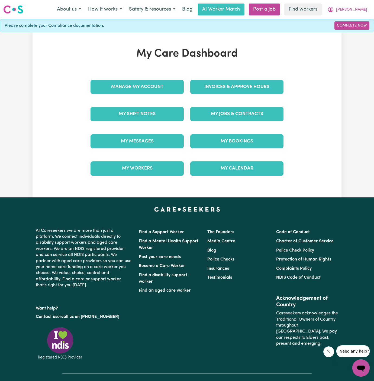
click at [239, 100] on div "My Jobs & Contracts" at bounding box center [237, 113] width 100 height 27
click at [239, 114] on link "My Jobs & Contracts" at bounding box center [236, 114] width 93 height 14
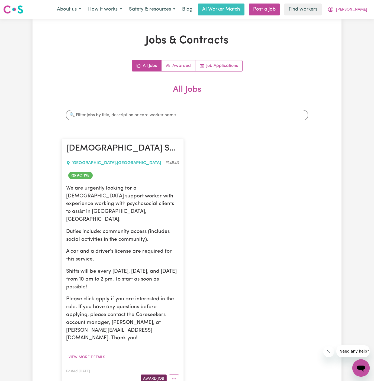
click at [151, 374] on button "Award Job" at bounding box center [154, 378] width 26 height 8
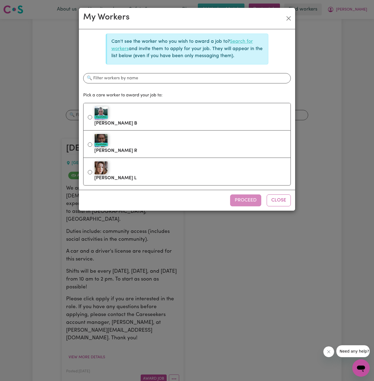
click at [244, 40] on link "Search for workers" at bounding box center [181, 45] width 141 height 12
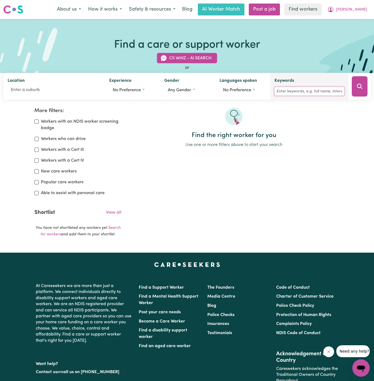
click at [297, 92] on input "Keywords" at bounding box center [309, 91] width 70 height 8
type input "jannat"
click at [361, 87] on icon "Search" at bounding box center [359, 86] width 5 height 5
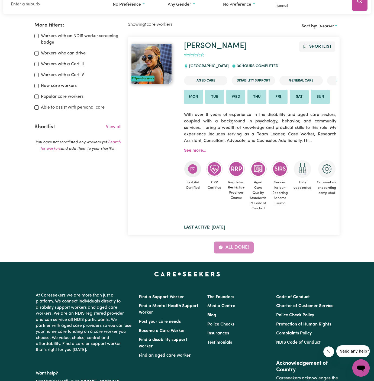
scroll to position [90, 0]
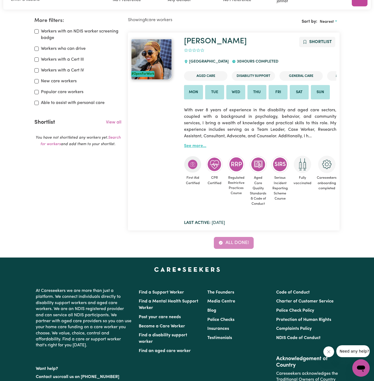
click at [198, 147] on link "See more..." at bounding box center [195, 146] width 22 height 4
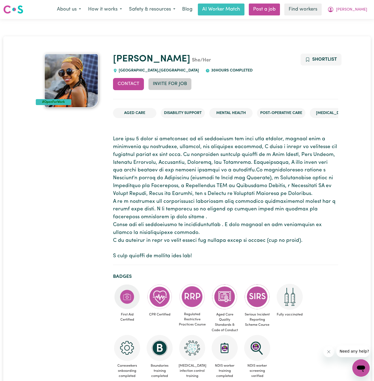
click at [181, 83] on button "Invite for Job" at bounding box center [169, 84] width 43 height 12
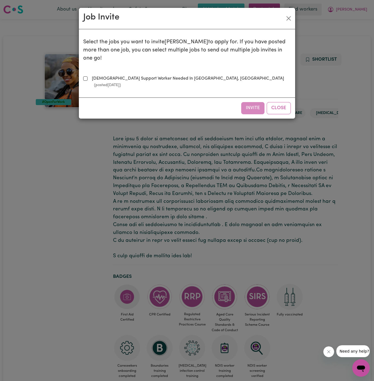
click at [104, 79] on label "[DEMOGRAPHIC_DATA] Support Worker Needed In [GEOGRAPHIC_DATA], [GEOGRAPHIC_DATA…" at bounding box center [190, 81] width 201 height 13
click at [87, 79] on input "[DEMOGRAPHIC_DATA] Support Worker Needed In [GEOGRAPHIC_DATA], [GEOGRAPHIC_DATA…" at bounding box center [85, 78] width 4 height 4
checkbox input "true"
click at [249, 102] on button "Invite" at bounding box center [252, 108] width 23 height 12
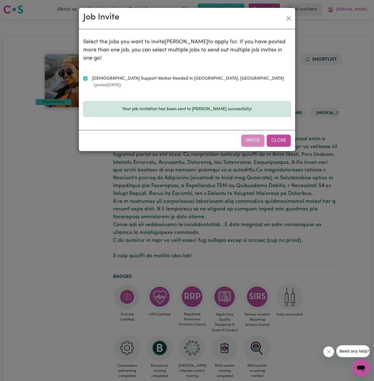
click at [277, 135] on button "Close" at bounding box center [278, 141] width 24 height 12
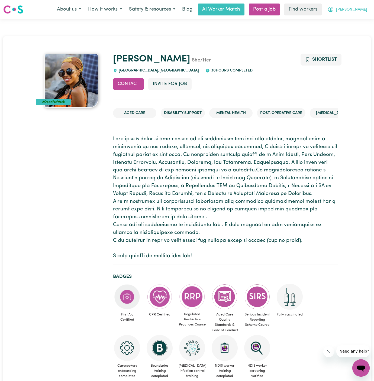
click at [365, 10] on span "[PERSON_NAME]" at bounding box center [351, 10] width 31 height 6
click at [364, 23] on link "My Dashboard" at bounding box center [348, 21] width 43 height 10
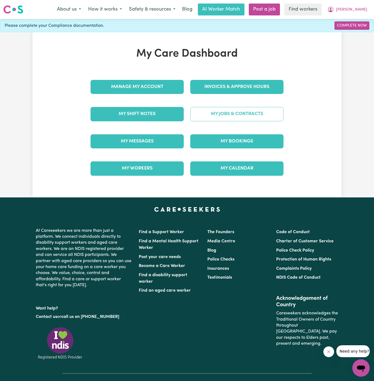
click at [251, 112] on link "My Jobs & Contracts" at bounding box center [236, 114] width 93 height 14
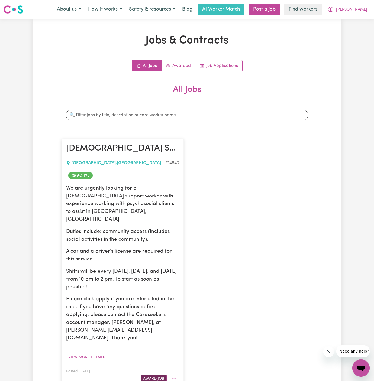
click at [157, 374] on button "Award Job" at bounding box center [154, 378] width 26 height 8
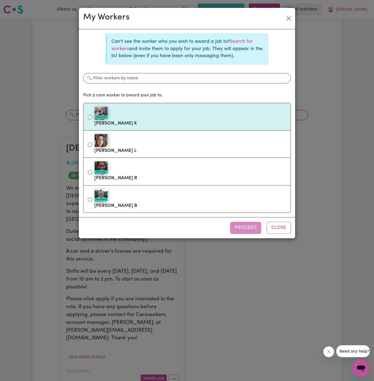
click at [145, 118] on div "#OpenForWork" at bounding box center [190, 113] width 192 height 14
click at [92, 118] on input "#OpenForWork [PERSON_NAME] K" at bounding box center [90, 117] width 4 height 4
radio input "true"
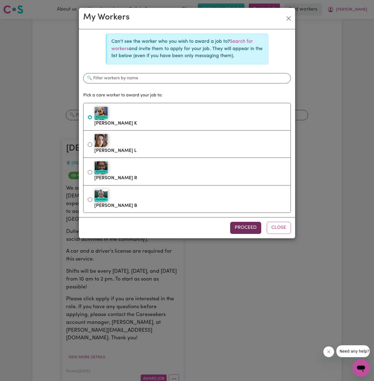
click at [245, 229] on button "Proceed" at bounding box center [245, 228] width 31 height 12
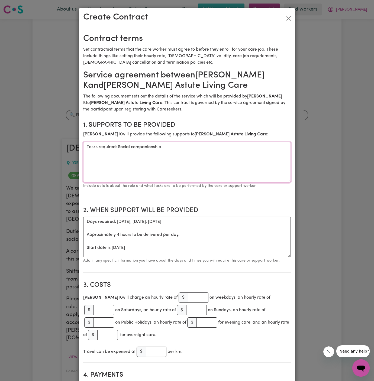
click at [135, 150] on textarea "Tasks required: Social companionship" at bounding box center [186, 162] width 207 height 41
paste textarea "Social companionship and community access"
type textarea "Social companionship and community access"
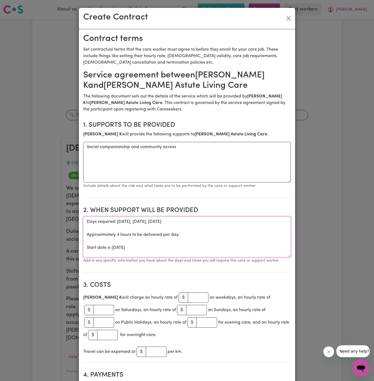
click at [192, 237] on textarea "Days required: [DATE], [DATE], [DATE] Approximately 4 hours to be delivered per…" at bounding box center [186, 237] width 207 height 41
drag, startPoint x: 86, startPoint y: 247, endPoint x: 85, endPoint y: 224, distance: 23.3
click at [85, 224] on textarea "Days required: [DATE], [DATE], [DATE] Approximately 4 hours to be delivered per…" at bounding box center [186, 237] width 207 height 41
click at [121, 221] on textarea "=Start date is [DATE]" at bounding box center [186, 237] width 207 height 41
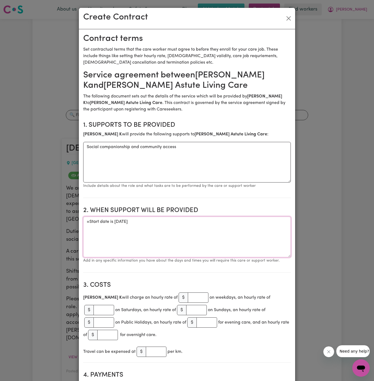
click at [89, 223] on textarea "=Start date is [DATE]" at bounding box center [186, 237] width 207 height 41
click at [131, 225] on textarea "Start date is [DATE]" at bounding box center [186, 237] width 207 height 41
click at [174, 219] on textarea "Start date is [DATE]" at bounding box center [186, 237] width 207 height 41
click at [132, 219] on textarea "Start date is [DATE]" at bounding box center [186, 237] width 207 height 41
click at [158, 223] on textarea "Start date is [DATE]" at bounding box center [186, 237] width 207 height 41
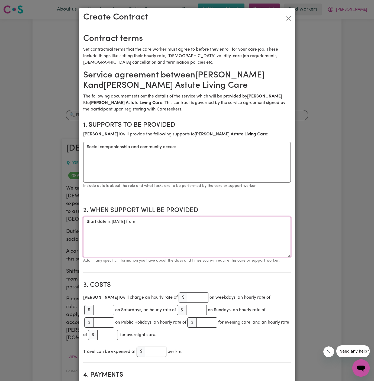
paste textarea "10am-2pm."
click at [213, 221] on textarea "Start date is [DATE] from 10 am to 2pm" at bounding box center [186, 237] width 207 height 41
click at [191, 224] on textarea "Start date is [DATE] from 10 am to 2pm" at bounding box center [186, 237] width 207 height 41
click at [155, 222] on textarea "Start date is [DATE] from 10 am to 2 pm" at bounding box center [186, 237] width 207 height 41
click at [118, 224] on textarea "Start date is [DATE], from 10 am to 2 pm" at bounding box center [186, 237] width 207 height 41
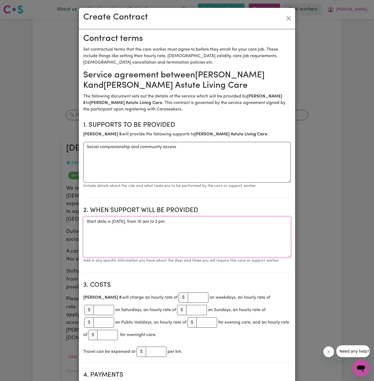
click at [204, 220] on textarea "Start date is [DATE], from 10 am to 2 pm" at bounding box center [186, 237] width 207 height 41
type textarea "Start date is [DATE], from 10 am to 2 pm Weekly [DATE], [DATE] and [DATE] from …"
click at [197, 298] on input "number" at bounding box center [198, 297] width 21 height 10
type input "50"
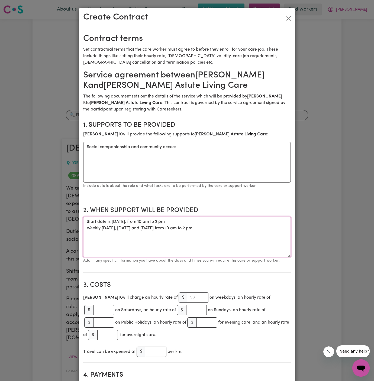
click at [184, 246] on textarea "Start date is [DATE], from 10 am to 2 pm Weekly [DATE], [DATE] and [DATE] from …" at bounding box center [186, 237] width 207 height 41
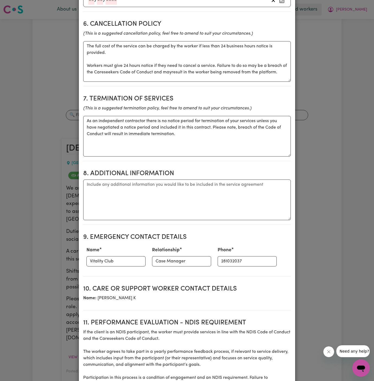
scroll to position [473, 0]
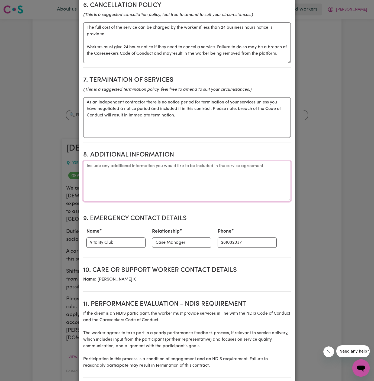
click at [124, 168] on textarea "Additional information" at bounding box center [186, 181] width 207 height 41
paste textarea "Client's Address: [STREET_ADDRESS]"
type textarea "Client's Address: [STREET_ADDRESS]"
click at [110, 242] on input "Vitality Club" at bounding box center [115, 242] width 59 height 10
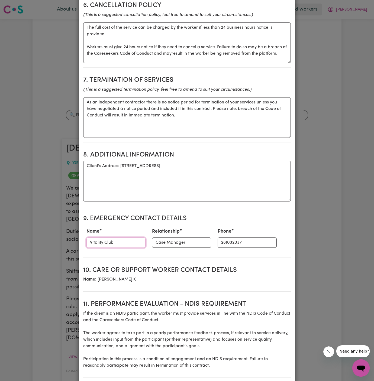
click at [110, 242] on input "Vitality Club" at bounding box center [115, 242] width 59 height 10
paste input "[PERSON_NAME]"
type input "[PERSON_NAME]"
click at [161, 243] on input "Case Manager" at bounding box center [181, 242] width 59 height 10
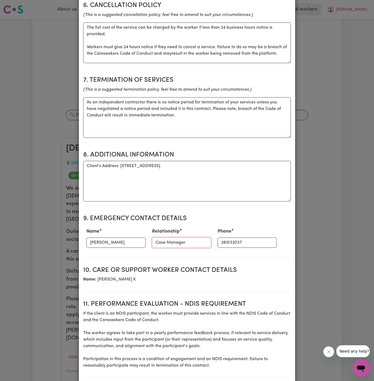
click at [161, 243] on input "Case Manager" at bounding box center [181, 242] width 59 height 10
paste input "Directo"
type input "Director"
click at [221, 240] on input "281032037" at bounding box center [246, 242] width 59 height 10
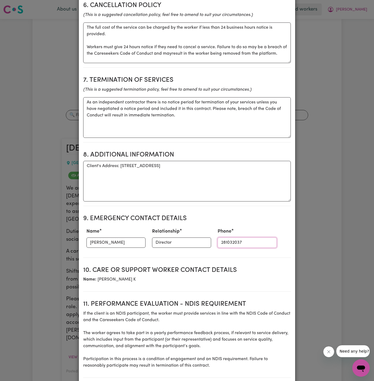
paste input "401725099"
type input "401725099"
click at [224, 252] on section "9. Emergency Contact Details Name [PERSON_NAME] Relationship Director Phone [PH…" at bounding box center [186, 233] width 207 height 47
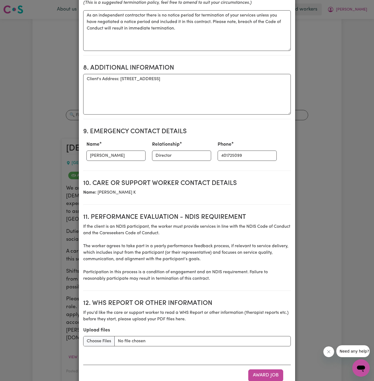
scroll to position [575, 0]
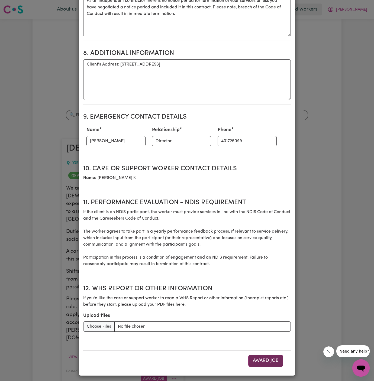
click at [268, 358] on button "Award Job" at bounding box center [265, 361] width 35 height 12
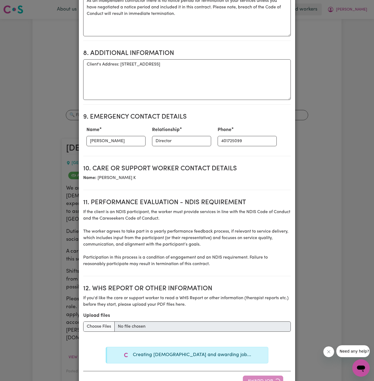
type textarea "Tasks required: Social companionship"
type textarea "Days required: [DATE], [DATE], [DATE] Approximately 4 hours to be delivered per…"
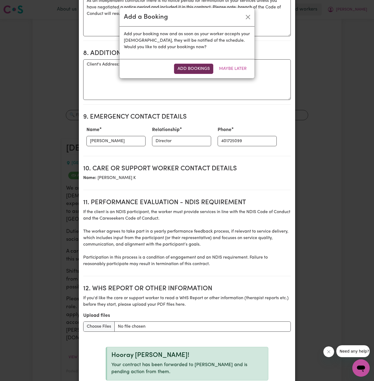
click at [193, 66] on button "Add Bookings" at bounding box center [193, 69] width 39 height 10
type textarea "Tasks required: Social companionship"
type textarea "Days required: [DATE], [DATE], [DATE] Approximately 4 hours to be delivered per…"
type textarea "The full cost of the service can be charged by the worker if less than 24 busin…"
type textarea "As an independent contractor there is no notice period for termination of your …"
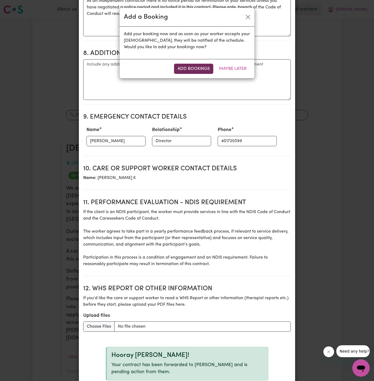
scroll to position [585, 0]
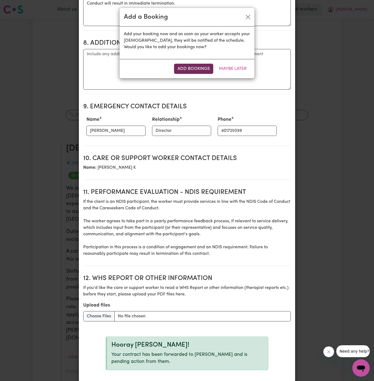
select select "pm"
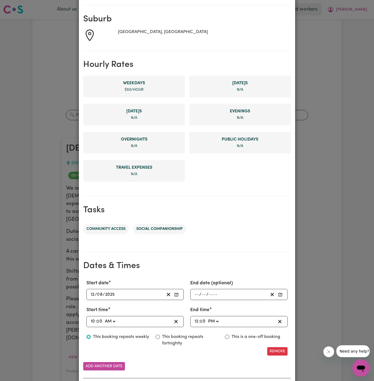
scroll to position [102, 0]
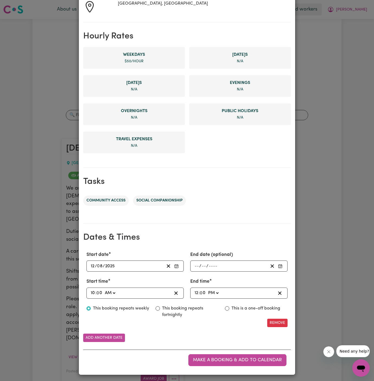
click at [196, 291] on input "12" at bounding box center [196, 292] width 4 height 7
type input "14:00"
type input "2"
click at [107, 334] on button "Add another date" at bounding box center [104, 338] width 42 height 8
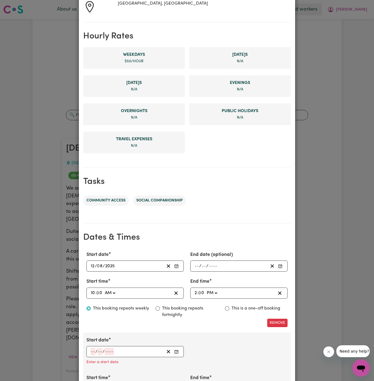
scroll to position [179, 0]
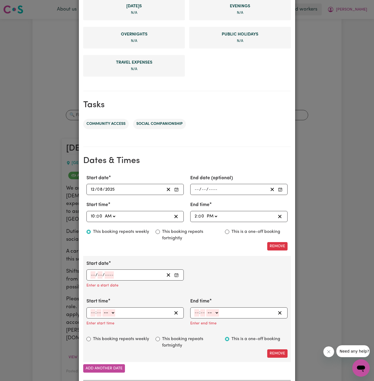
click at [92, 274] on input "number" at bounding box center [92, 274] width 5 height 7
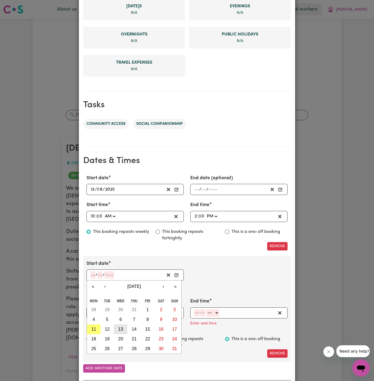
click at [123, 328] on button "13" at bounding box center [121, 329] width 14 height 10
type input "[DATE]"
type input "13"
type input "8"
type input "2025"
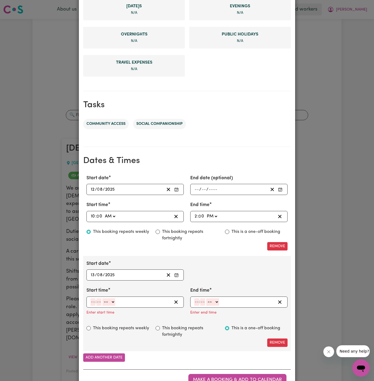
click at [91, 300] on input "number" at bounding box center [92, 301] width 5 height 7
type input "10"
type input "00"
click at [110, 301] on select "-- AM PM" at bounding box center [109, 301] width 13 height 7
select select "am"
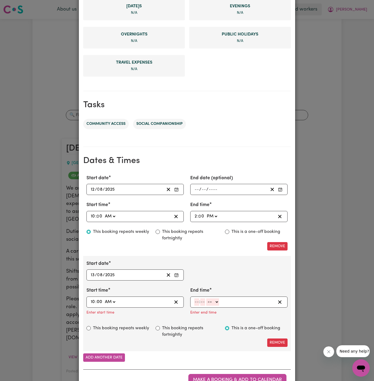
type input "10:00"
type input "0"
click at [197, 300] on input "number" at bounding box center [196, 301] width 5 height 7
type input "2"
type input "00"
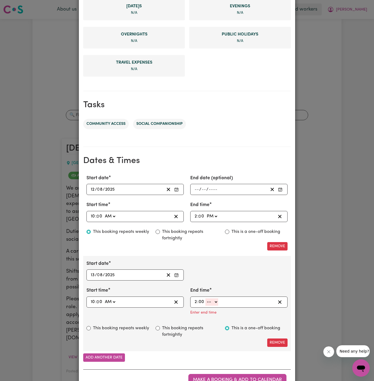
click at [213, 303] on select "-- AM PM" at bounding box center [211, 301] width 13 height 7
select select "pm"
type input "14:00"
type input "0"
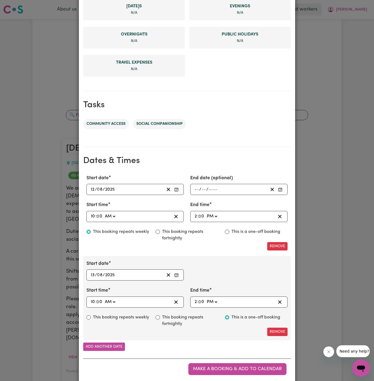
click at [121, 315] on label "This booking repeats weekly" at bounding box center [121, 317] width 56 height 6
click at [91, 315] on input "This booking repeats weekly" at bounding box center [88, 317] width 4 height 4
radio input "true"
click at [112, 343] on button "Add another date" at bounding box center [104, 347] width 42 height 8
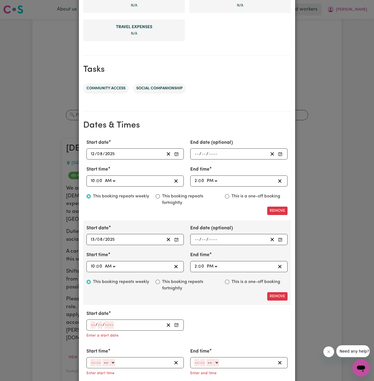
scroll to position [250, 0]
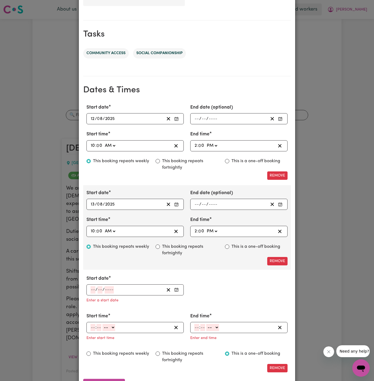
click at [94, 290] on input "number" at bounding box center [92, 289] width 5 height 7
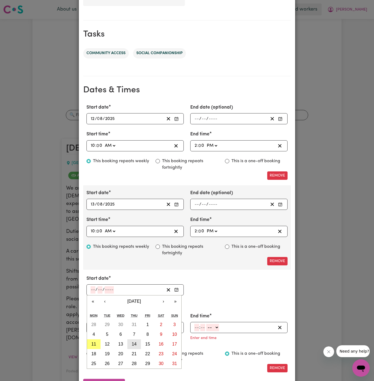
click at [135, 342] on abbr "14" at bounding box center [134, 344] width 5 height 5
type input "[DATE]"
type input "14"
type input "8"
type input "2025"
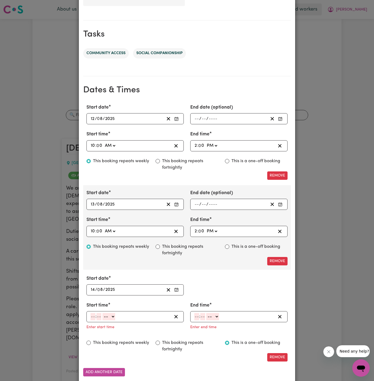
click at [94, 316] on input "number" at bounding box center [92, 316] width 5 height 7
type input "10"
type input "00"
click at [114, 315] on select "-- AM PM" at bounding box center [109, 316] width 13 height 7
select select "am"
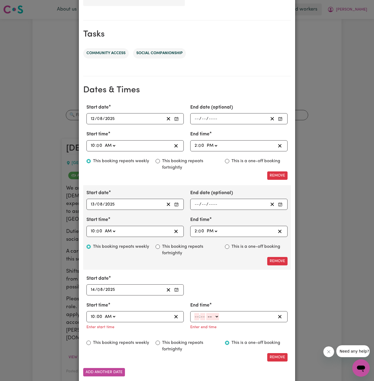
type input "10:00"
type input "0"
click at [195, 315] on input "number" at bounding box center [196, 316] width 5 height 7
type input "2"
type input "0"
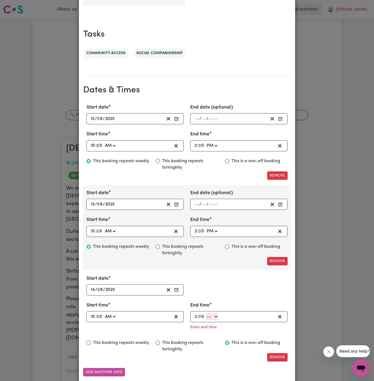
click at [214, 317] on select "-- AM PM" at bounding box center [211, 316] width 13 height 7
select select "pm"
type input "14:00"
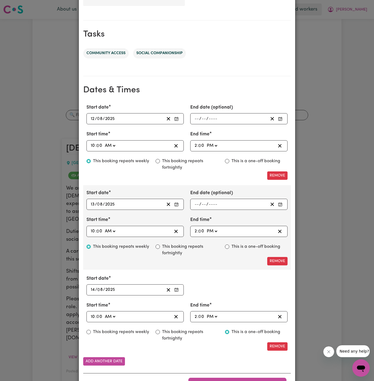
click at [237, 281] on div "Start date [DATE] 14 / 0 8 / 2025 « ‹ [DATE] › » Mon Tue Wed Thu Fri Sat Sun 28…" at bounding box center [186, 285] width 207 height 20
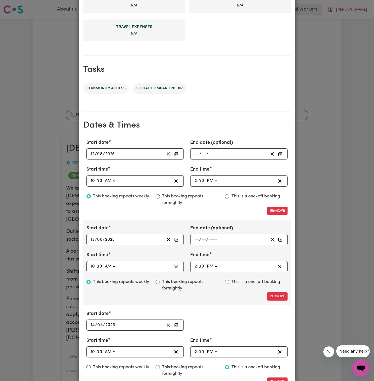
scroll to position [272, 0]
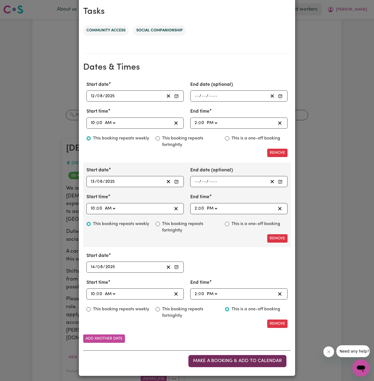
click at [254, 360] on span "Make a booking & add to calendar" at bounding box center [237, 361] width 89 height 5
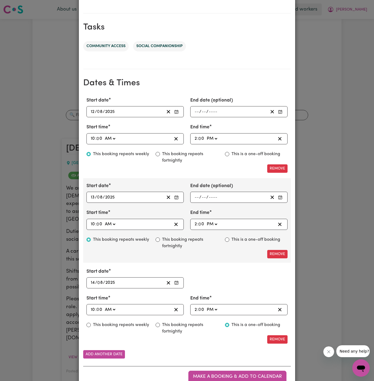
scroll to position [307, 0]
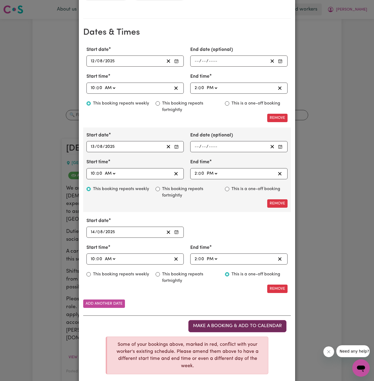
click at [224, 325] on span "Make a booking & add to calendar" at bounding box center [237, 326] width 89 height 5
click at [263, 326] on span "Make a booking & add to calendar" at bounding box center [237, 326] width 89 height 5
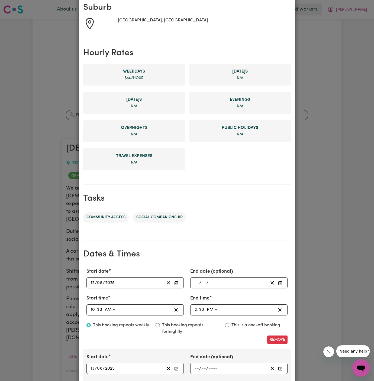
scroll to position [0, 0]
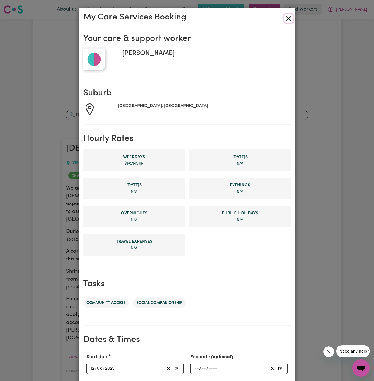
click at [286, 18] on button "Close" at bounding box center [288, 18] width 9 height 9
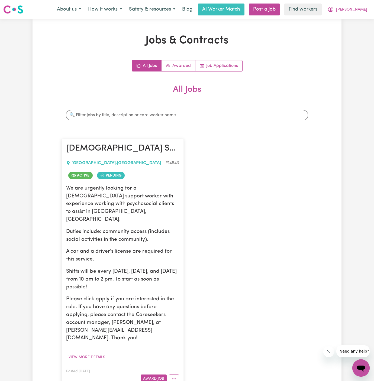
click at [245, 209] on div "[DEMOGRAPHIC_DATA] Support Worker Needed In [GEOGRAPHIC_DATA], [GEOGRAPHIC_DATA…" at bounding box center [186, 263] width 257 height 260
drag, startPoint x: 174, startPoint y: 351, endPoint x: 179, endPoint y: 352, distance: 5.1
click at [174, 374] on button "More options" at bounding box center [174, 378] width 10 height 8
click at [178, 374] on button "More options" at bounding box center [174, 378] width 10 height 8
click at [173, 376] on icon "More options" at bounding box center [173, 378] width 5 height 5
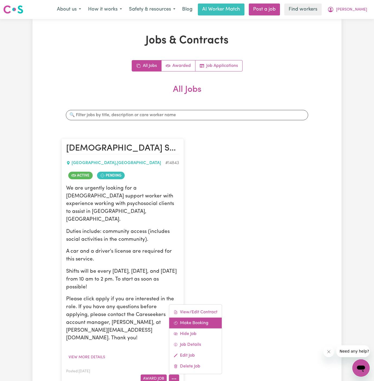
click at [203, 318] on link "Make Booking" at bounding box center [195, 323] width 53 height 11
select select "pm"
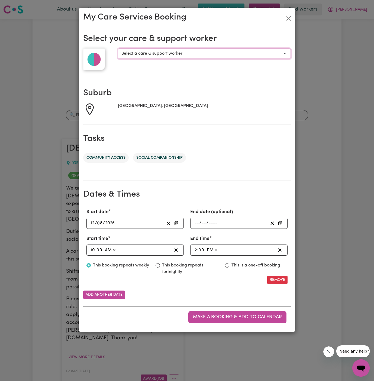
click at [159, 55] on select "Select a care & support worker [PERSON_NAME] [PERSON_NAME] K" at bounding box center [204, 53] width 173 height 10
select select "10115"
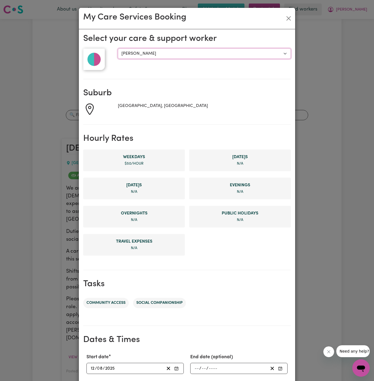
scroll to position [102, 0]
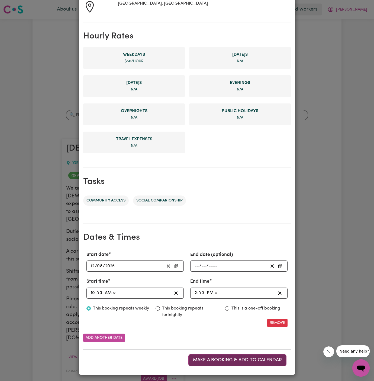
click at [231, 360] on span "Make a booking & add to calendar" at bounding box center [237, 360] width 89 height 5
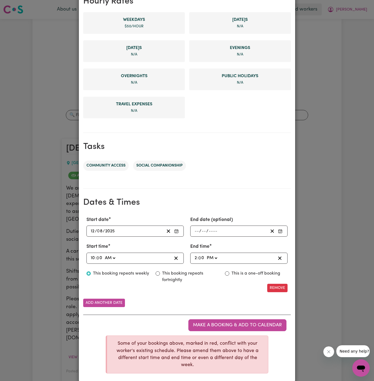
scroll to position [0, 0]
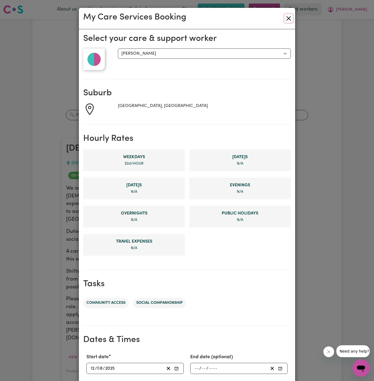
click at [290, 17] on button "Close" at bounding box center [288, 18] width 9 height 9
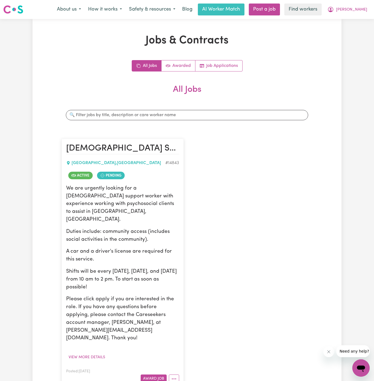
click at [220, 259] on div "[DEMOGRAPHIC_DATA] Support Worker Needed In [GEOGRAPHIC_DATA], [GEOGRAPHIC_DATA…" at bounding box center [186, 263] width 257 height 260
click at [175, 376] on icon "More options" at bounding box center [173, 378] width 5 height 5
click at [202, 328] on link "Hide Job" at bounding box center [195, 333] width 53 height 11
click at [262, 220] on div "[DEMOGRAPHIC_DATA] Support Worker Needed In [GEOGRAPHIC_DATA], [GEOGRAPHIC_DATA…" at bounding box center [186, 263] width 257 height 260
click at [175, 376] on icon "More options" at bounding box center [173, 378] width 5 height 5
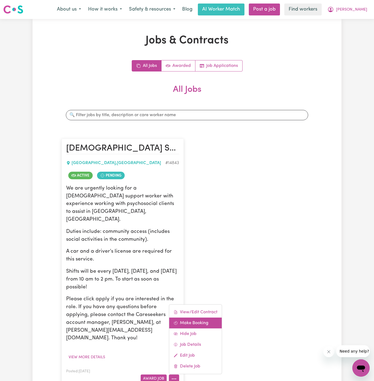
click at [195, 318] on link "Make Booking" at bounding box center [195, 323] width 53 height 11
select select "pm"
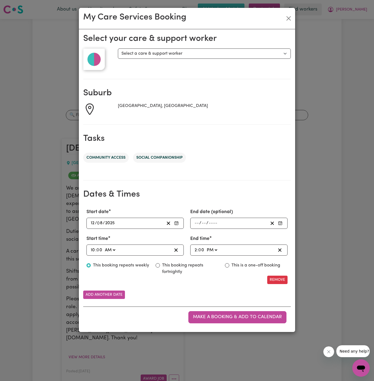
click at [96, 248] on span "0" at bounding box center [97, 250] width 3 height 4
click at [99, 250] on input "0" at bounding box center [100, 249] width 6 height 7
type input "10:03"
type input "30"
type input "10:30"
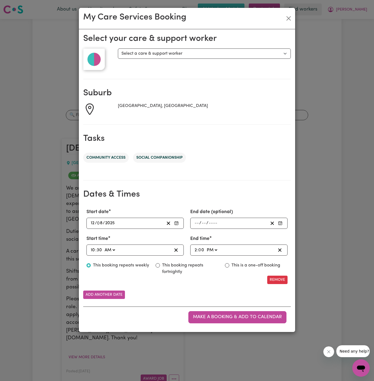
type input "30"
click at [200, 249] on input "0" at bounding box center [201, 249] width 6 height 7
type input "14:30"
type input "30"
click at [214, 276] on div "Remove" at bounding box center [186, 280] width 207 height 8
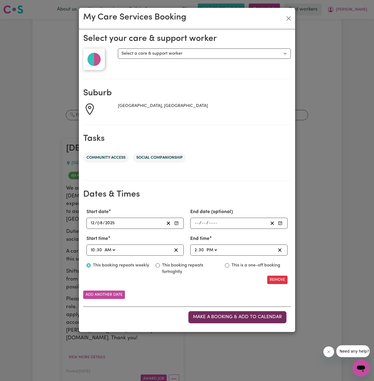
click at [229, 318] on span "Make a booking & add to calendar" at bounding box center [237, 317] width 89 height 5
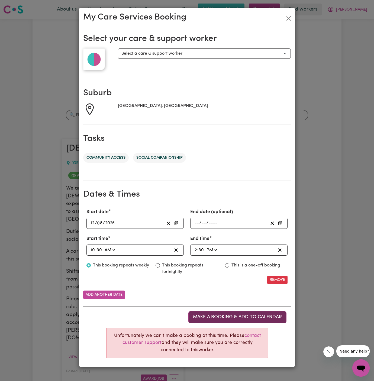
click at [224, 315] on span "Make a booking & add to calendar" at bounding box center [237, 317] width 89 height 5
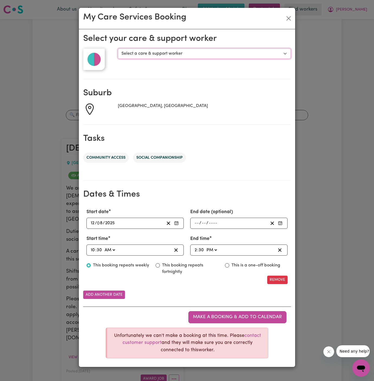
click at [179, 53] on select "Select a care & support worker [PERSON_NAME] [PERSON_NAME] K" at bounding box center [204, 53] width 173 height 10
select select "10115"
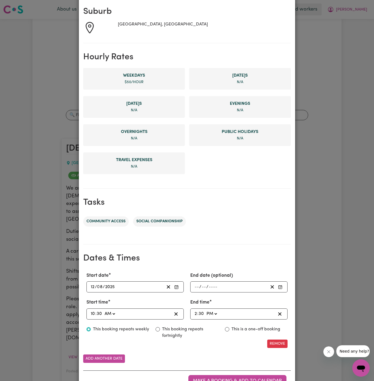
scroll to position [137, 0]
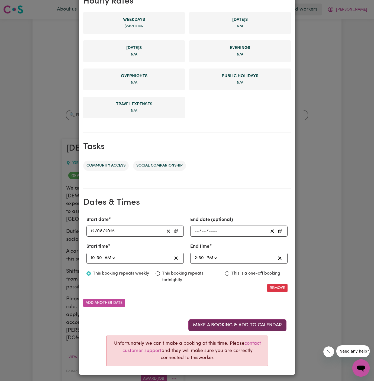
click at [246, 323] on span "Make a booking & add to calendar" at bounding box center [237, 325] width 89 height 5
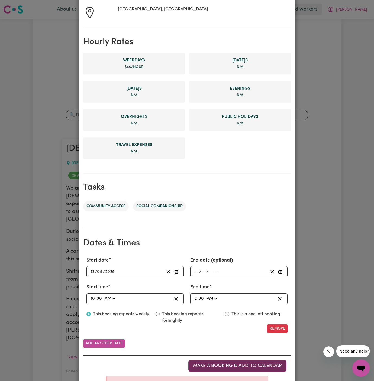
scroll to position [100, 0]
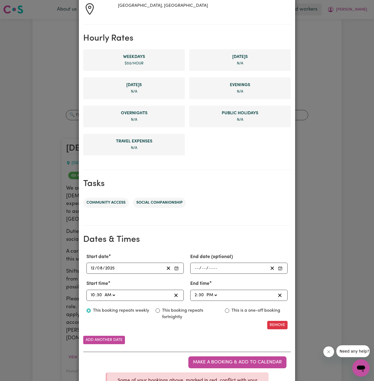
click at [287, 44] on section "Hourly Rates Weekday s $ 50 /hour [DATE] s N/A [DATE] s N/A Evening s N/A Overn…" at bounding box center [186, 97] width 207 height 145
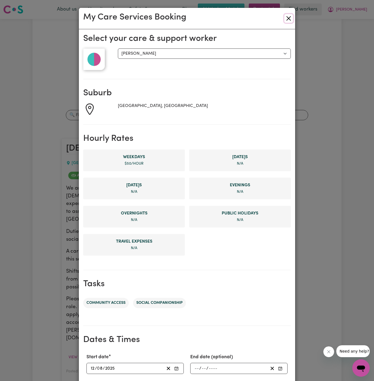
click at [288, 22] on button "Close" at bounding box center [288, 18] width 9 height 9
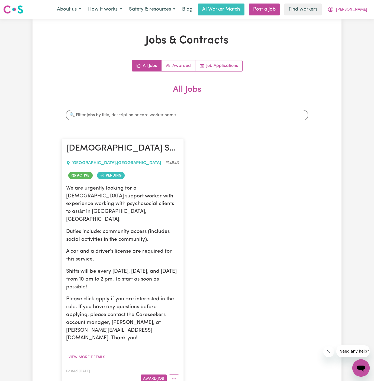
click at [296, 129] on section "All Jobs Search jobs [DEMOGRAPHIC_DATA] Support Worker Needed In [GEOGRAPHIC_DA…" at bounding box center [186, 238] width 251 height 308
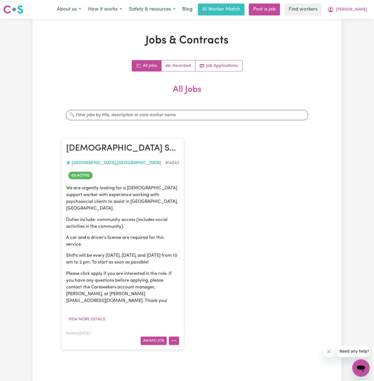
click at [174, 338] on icon "More options" at bounding box center [173, 340] width 5 height 5
click at [199, 269] on link "View/Edit Contract" at bounding box center [195, 274] width 53 height 11
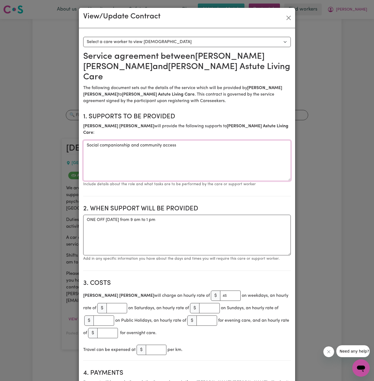
click at [146, 140] on textarea "Social companionship and community access" at bounding box center [186, 160] width 207 height 41
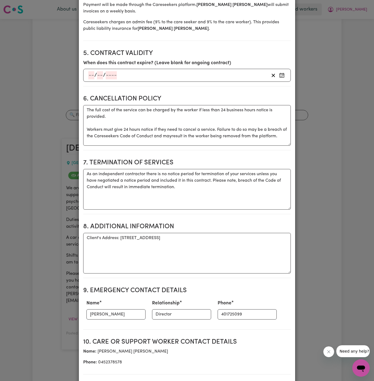
scroll to position [398, 0]
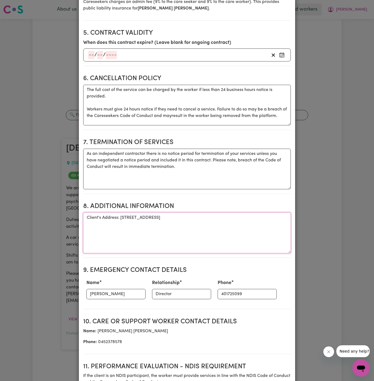
click at [149, 213] on textarea "Client's Address: [STREET_ADDRESS]" at bounding box center [186, 233] width 207 height 41
click at [118, 289] on input "[PERSON_NAME]" at bounding box center [115, 294] width 59 height 10
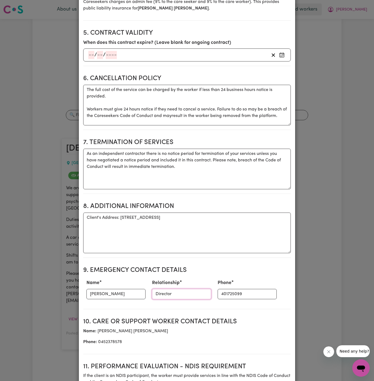
click at [163, 289] on input "Director" at bounding box center [181, 294] width 59 height 10
click at [217, 289] on input "401725099" at bounding box center [246, 294] width 59 height 10
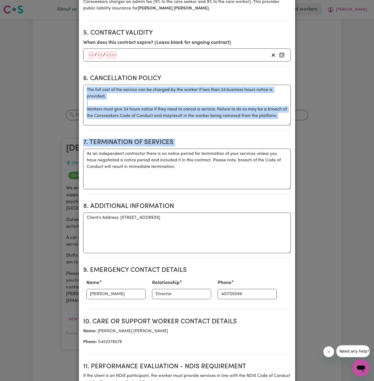
drag, startPoint x: 299, startPoint y: 127, endPoint x: 350, endPoint y: 68, distance: 78.1
click at [350, 68] on div "View/Update Contract Select a contract to view Select a care worker to view con…" at bounding box center [187, 190] width 374 height 381
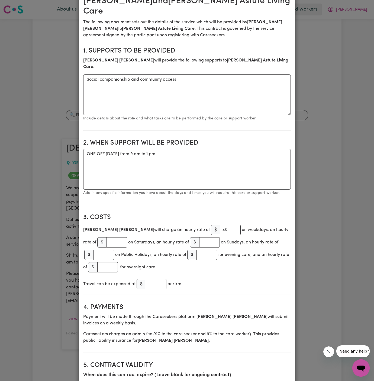
scroll to position [0, 0]
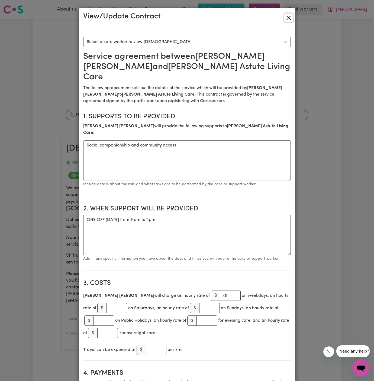
click at [287, 18] on button "Close" at bounding box center [288, 18] width 9 height 9
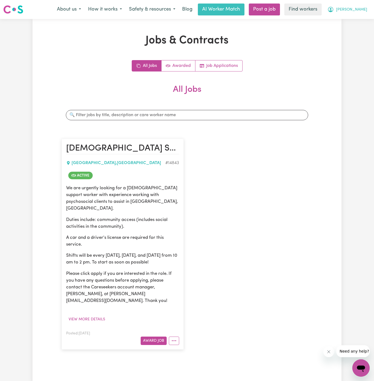
click at [365, 8] on span "[PERSON_NAME]" at bounding box center [351, 10] width 31 height 6
click at [351, 31] on link "Logout" at bounding box center [348, 31] width 43 height 10
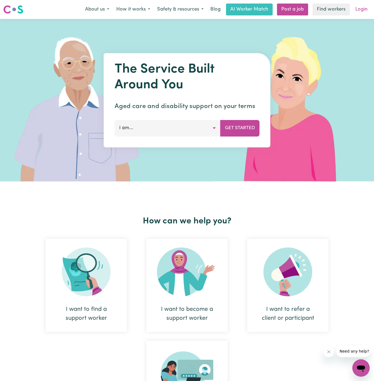
click at [366, 11] on link "Login" at bounding box center [361, 10] width 19 height 12
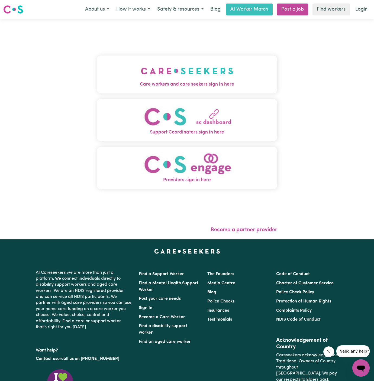
click at [186, 69] on img "Care workers and care seekers sign in here" at bounding box center [187, 71] width 92 height 20
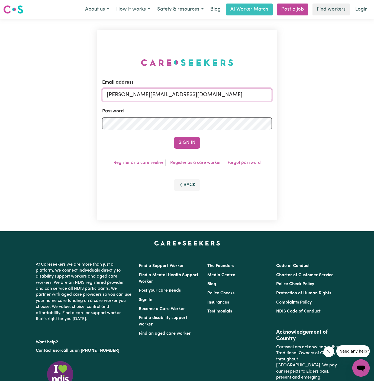
click at [222, 96] on input "dyan@careseekers.com.au" at bounding box center [187, 94] width 170 height 13
click at [167, 90] on input "sharonmumblerYD@careseekers.com.au" at bounding box center [187, 94] width 170 height 13
drag, startPoint x: 135, startPoint y: 95, endPoint x: 308, endPoint y: 100, distance: 172.6
click at [308, 100] on div "Email address superuser~RosalindTaylorYS@careseekers.com.au Password Sign In Re…" at bounding box center [187, 125] width 374 height 212
click at [144, 93] on input "superuser~jannat" at bounding box center [187, 94] width 170 height 13
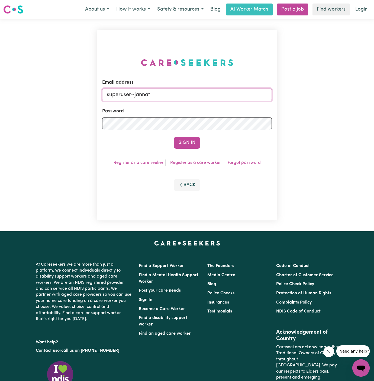
click at [144, 93] on input "superuser~jannat" at bounding box center [187, 94] width 170 height 13
paste input "masembe@yahoo.com"
type input "superuser~janmasembe@yahoo.com"
click at [174, 137] on button "Sign In" at bounding box center [187, 143] width 26 height 12
